Goal: Navigation & Orientation: Go to known website

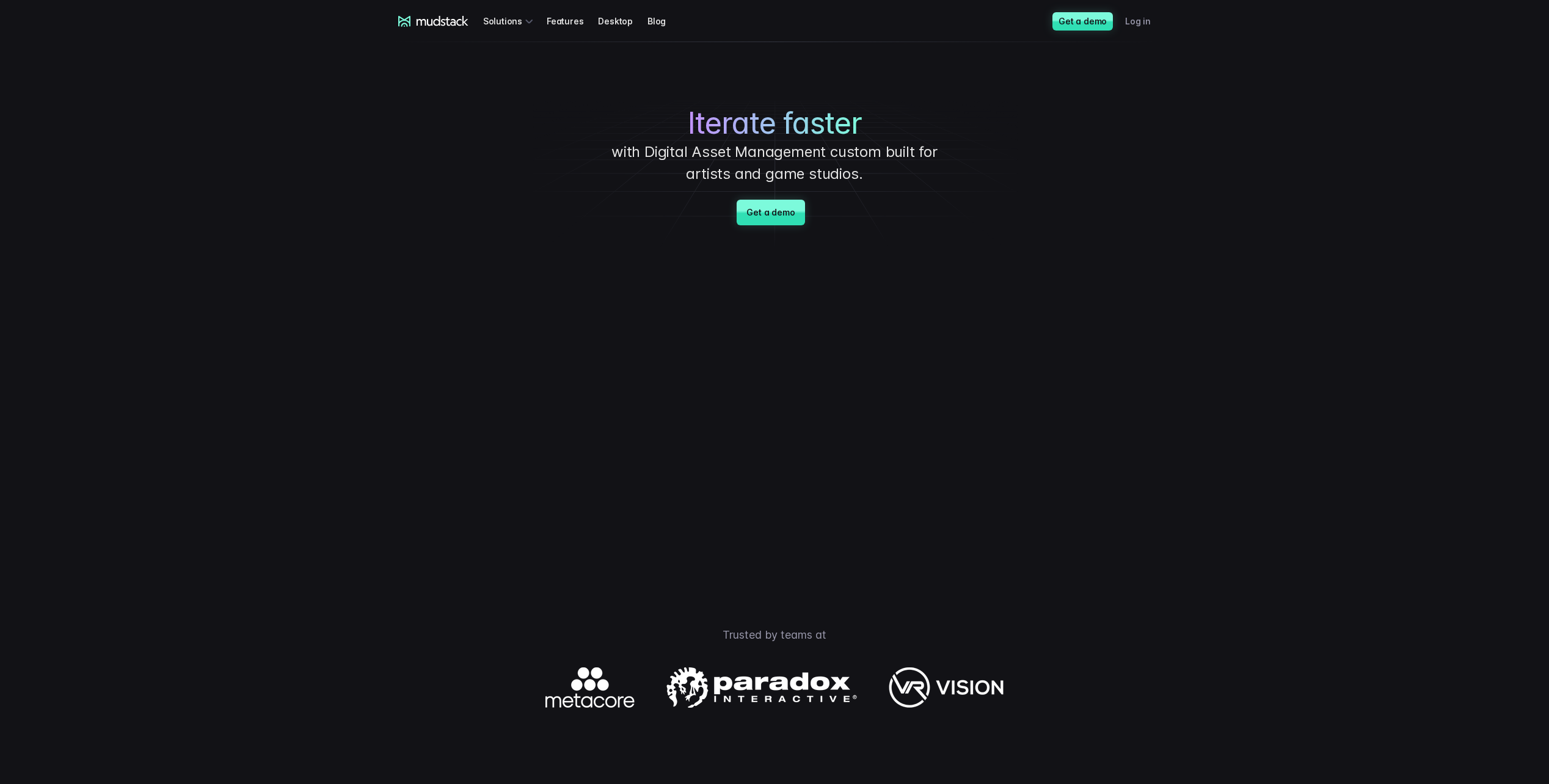
click at [1144, 21] on link "Log in" at bounding box center [1145, 20] width 40 height 23
click at [1138, 23] on link "Log in" at bounding box center [1145, 20] width 40 height 23
